Goal: Find contact information: Find contact information

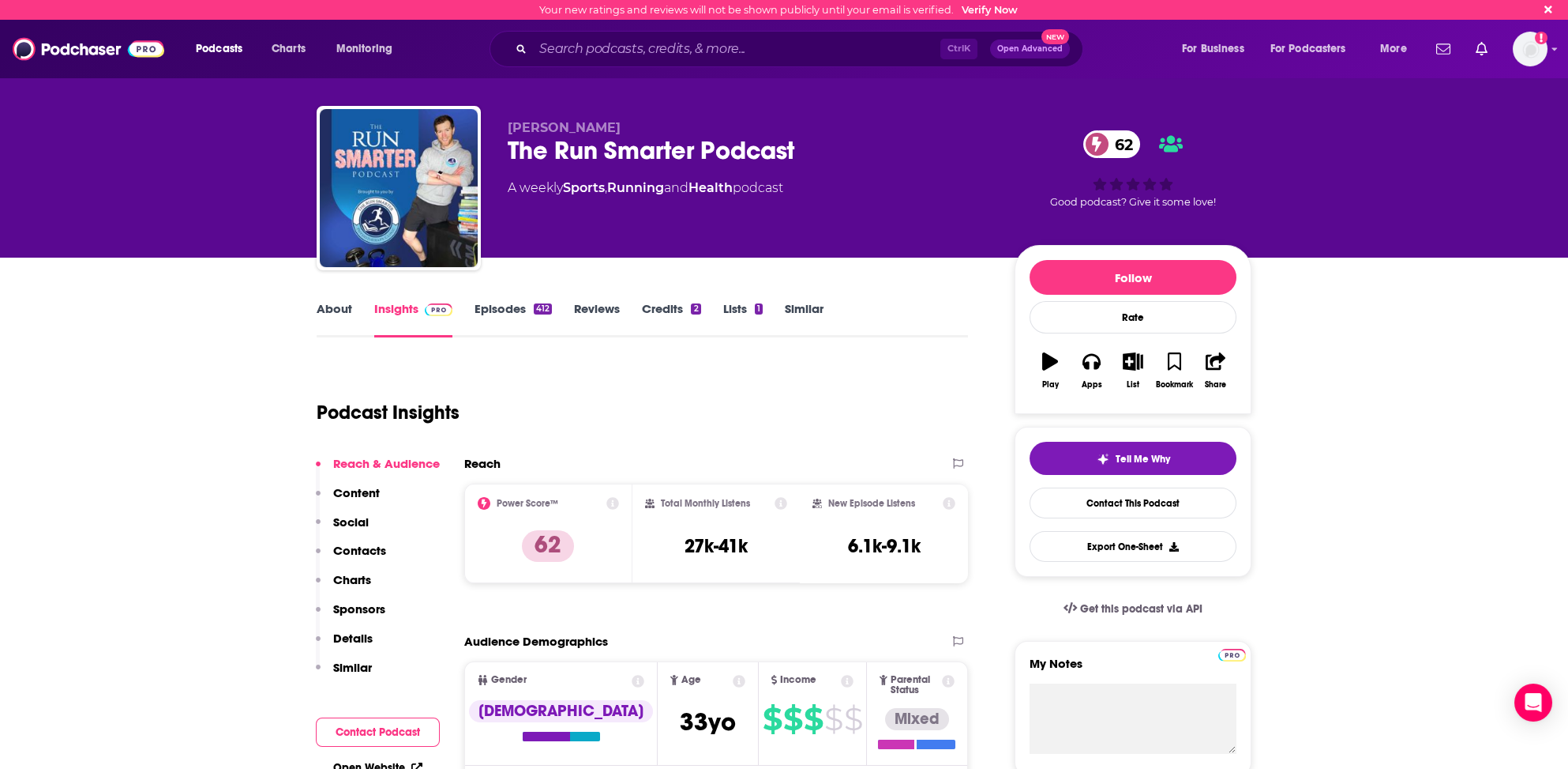
click at [332, 307] on link "About" at bounding box center [334, 320] width 36 height 37
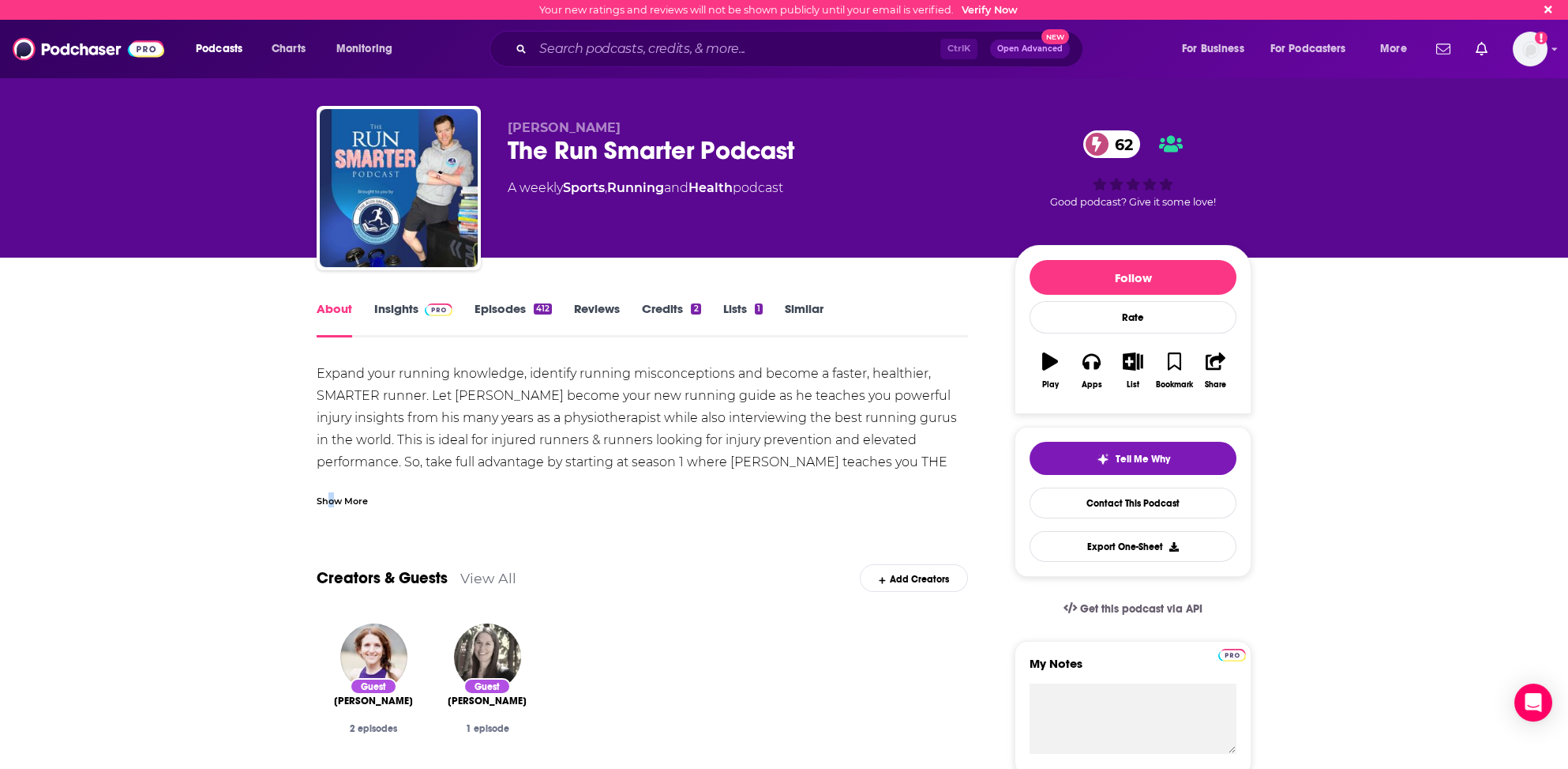
click at [331, 498] on div "Show More" at bounding box center [342, 500] width 51 height 15
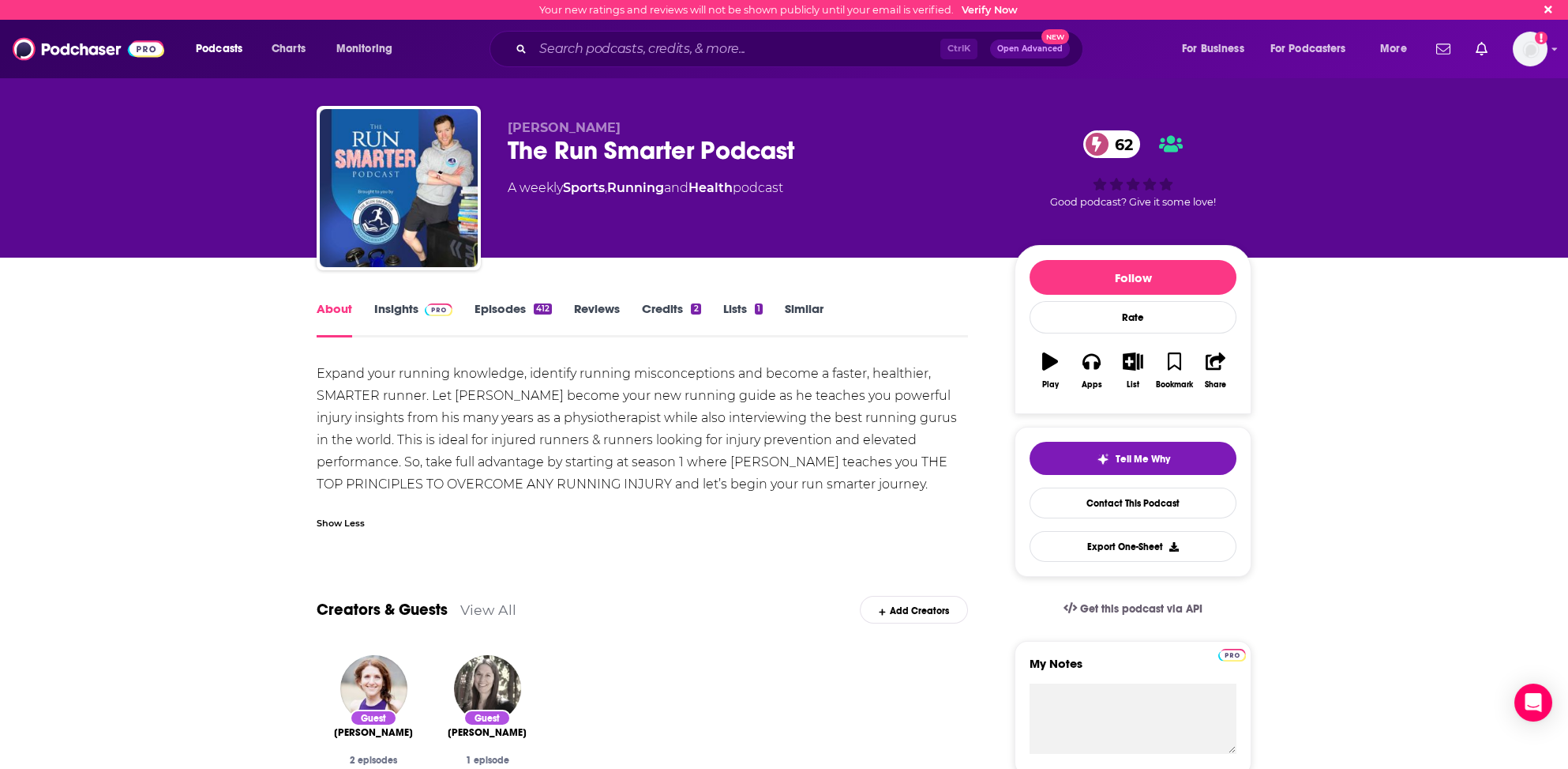
click at [404, 303] on link "Insights" at bounding box center [413, 320] width 78 height 37
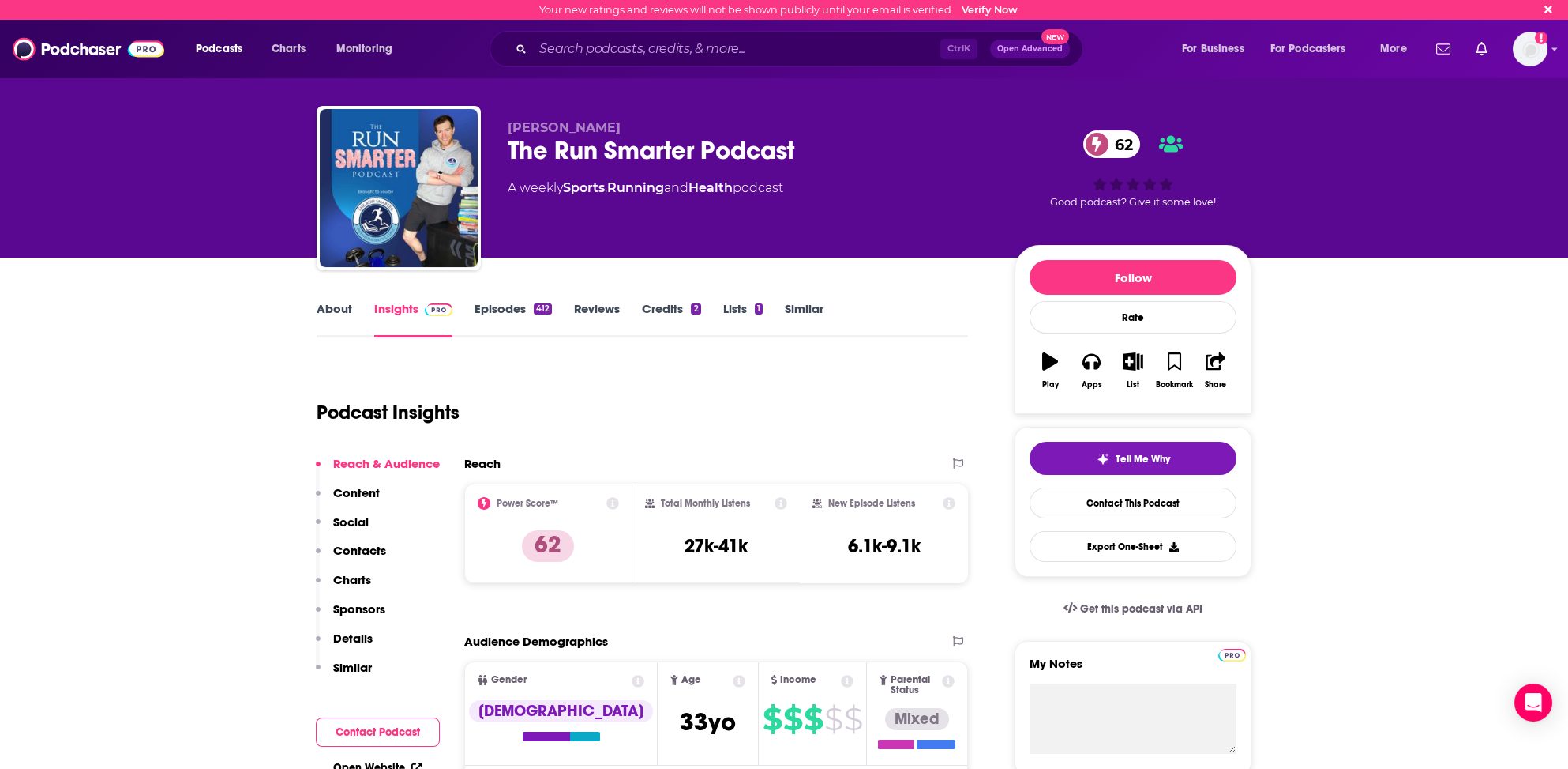
click at [360, 551] on p "Contacts" at bounding box center [359, 551] width 53 height 15
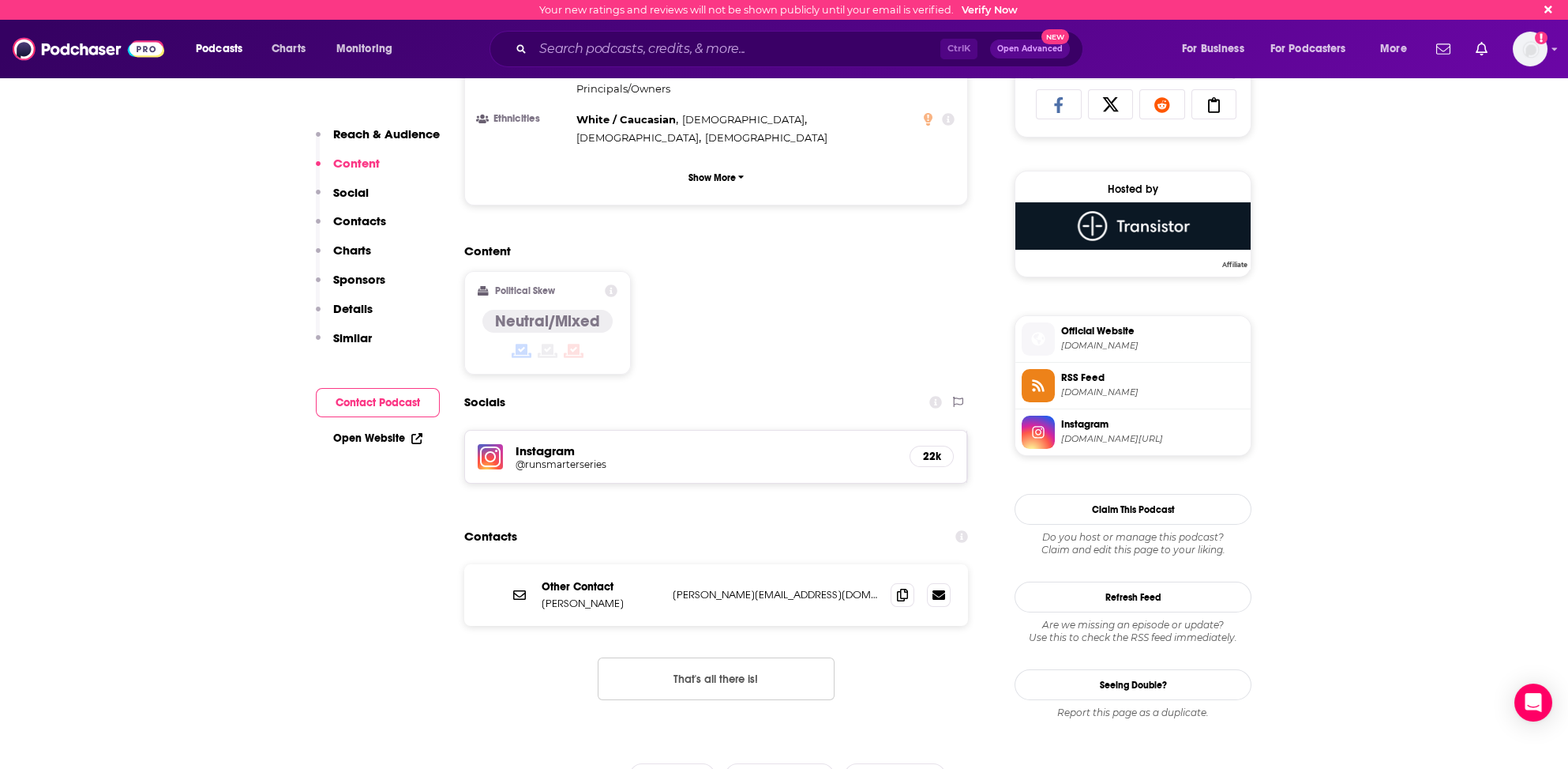
scroll to position [965, 0]
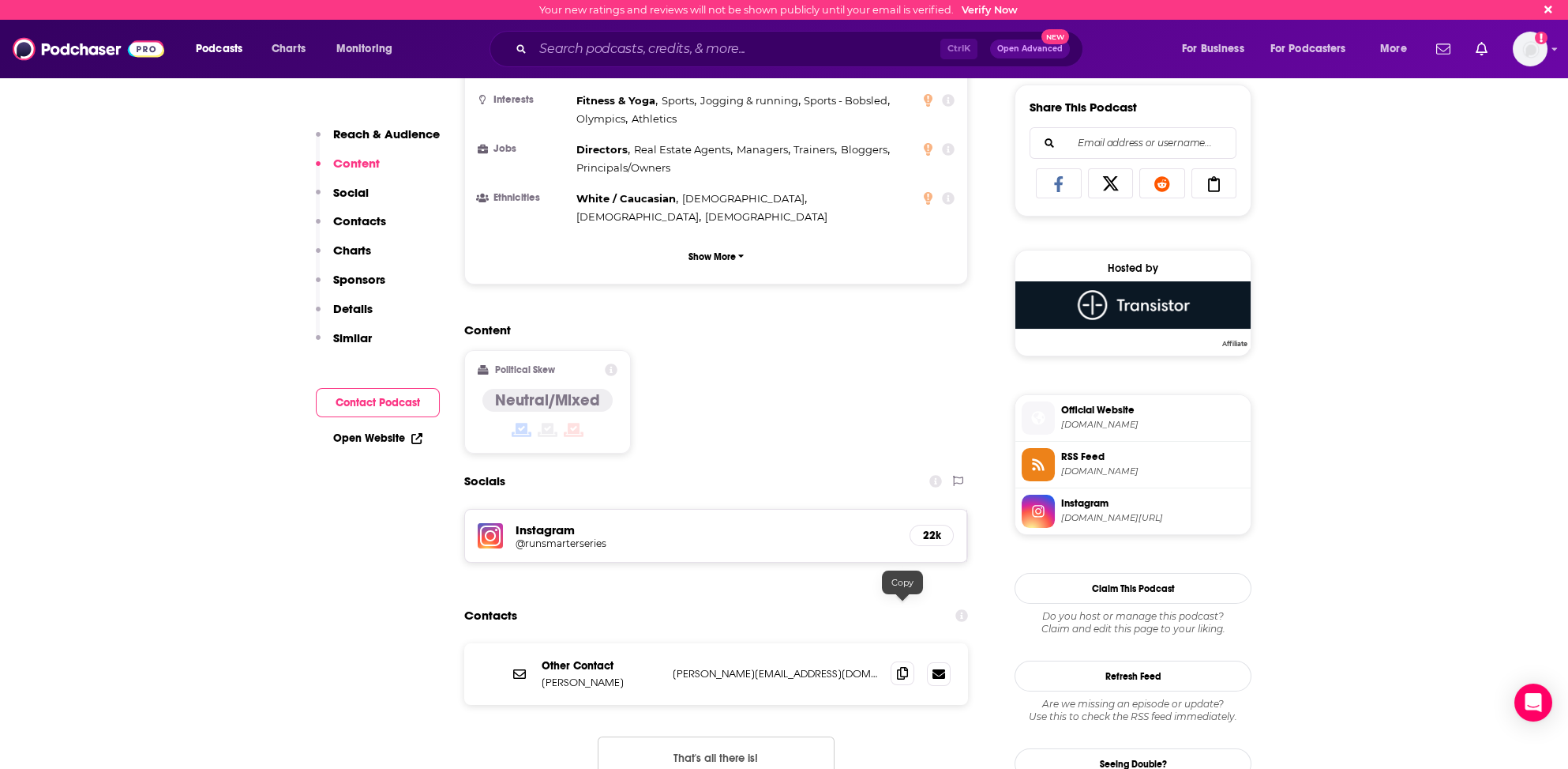
click at [899, 667] on icon at bounding box center [902, 672] width 11 height 13
